Goal: Find specific page/section: Find specific page/section

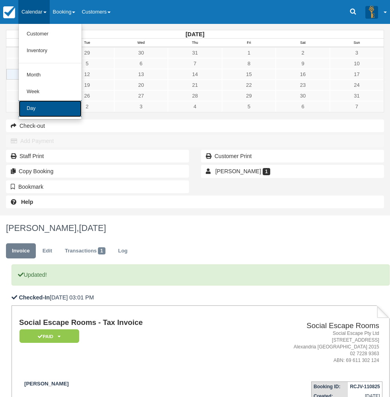
click at [46, 111] on link "Day" at bounding box center [50, 108] width 63 height 17
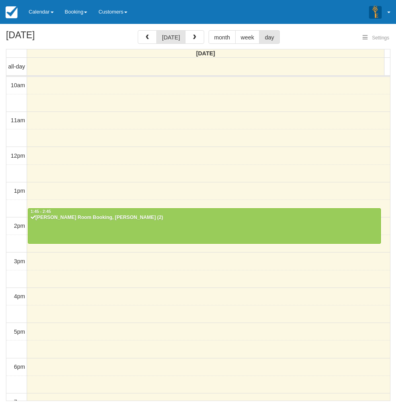
select select
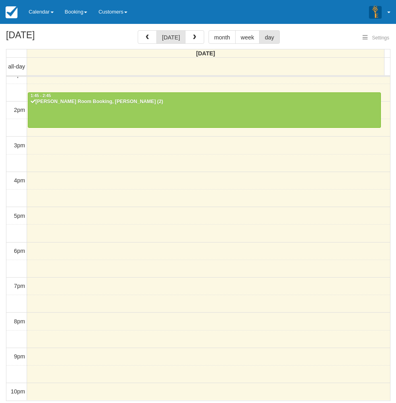
select select
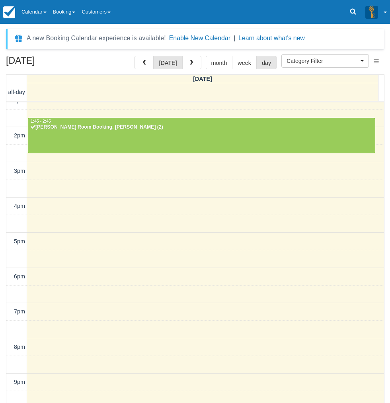
scroll to position [76, 0]
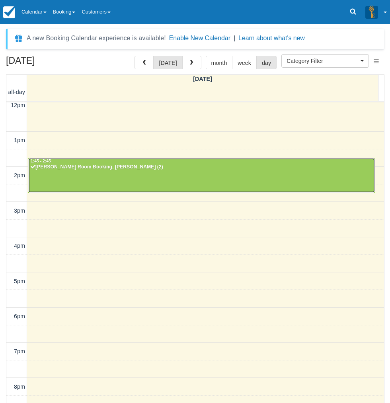
click at [199, 171] on div at bounding box center [201, 175] width 347 height 34
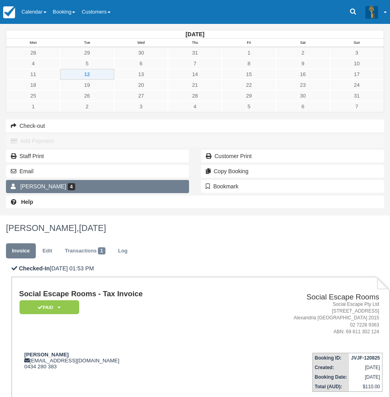
click at [62, 193] on link "Kevin Fung 4" at bounding box center [97, 186] width 183 height 13
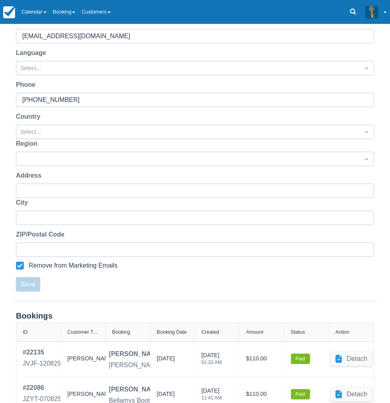
scroll to position [177, 0]
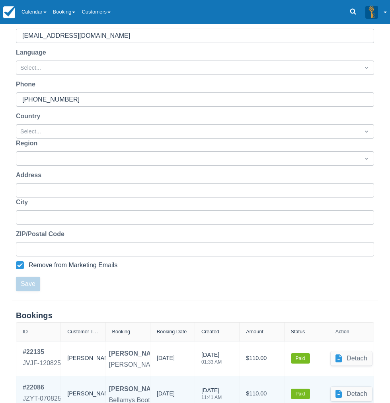
drag, startPoint x: 155, startPoint y: 283, endPoint x: 185, endPoint y: 285, distance: 30.4
click at [185, 376] on div "07/08/2025" at bounding box center [172, 393] width 45 height 35
click at [185, 383] on div "07/08/2025" at bounding box center [172, 394] width 31 height 22
drag, startPoint x: 154, startPoint y: 282, endPoint x: 186, endPoint y: 285, distance: 32.0
click at [186, 376] on div "07/08/2025" at bounding box center [172, 393] width 45 height 35
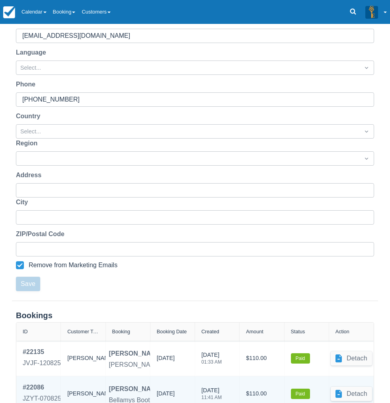
click at [186, 383] on div "07/08/2025" at bounding box center [172, 394] width 31 height 22
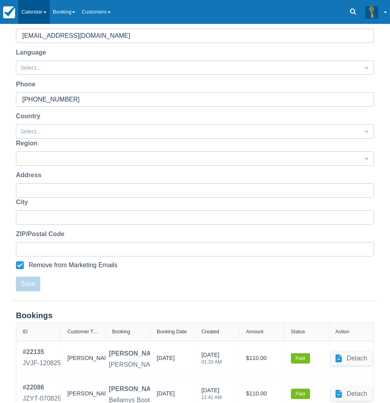
click at [42, 15] on link "Calendar" at bounding box center [33, 12] width 31 height 24
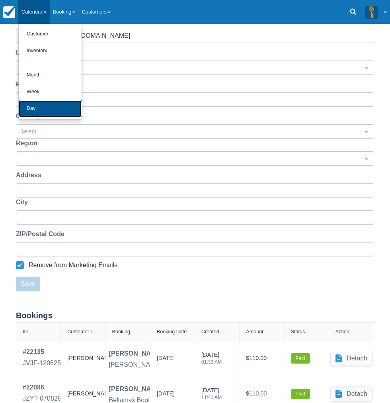
click at [50, 116] on link "Day" at bounding box center [50, 108] width 63 height 17
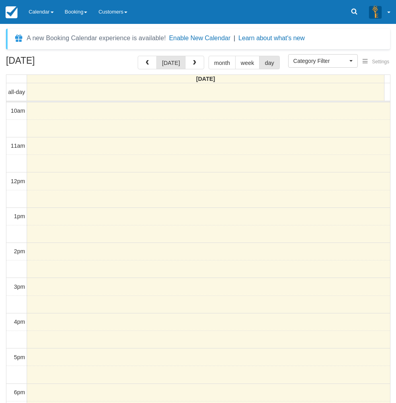
select select
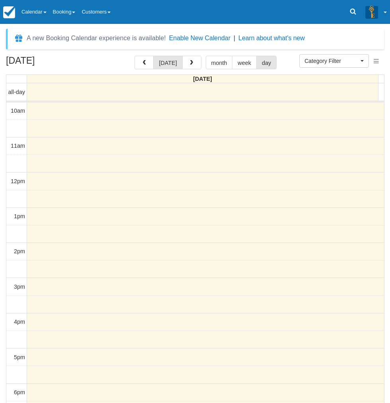
scroll to position [116, 0]
